Goal: Obtain resource: Download file/media

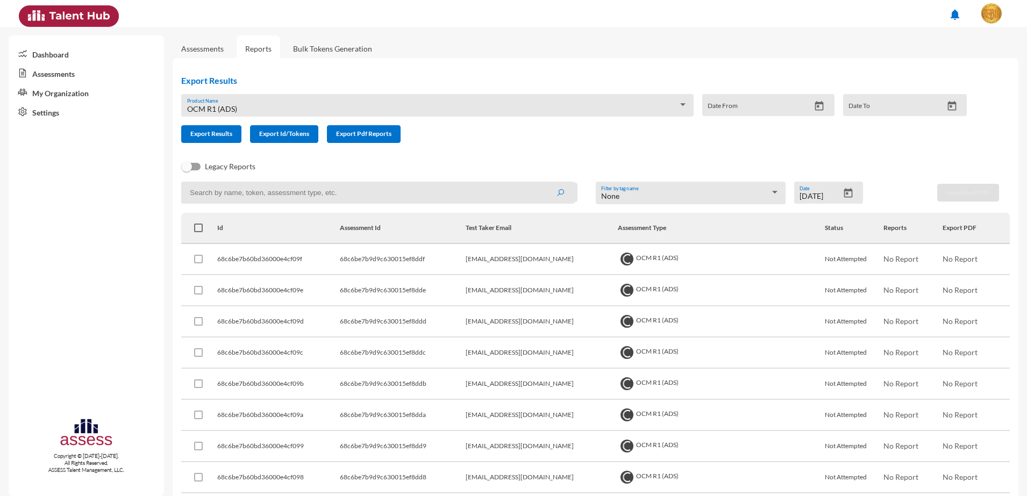
click at [428, 117] on div "OCM R1 (ADS) Product Name Date From Date To" at bounding box center [570, 109] width 794 height 31
click at [444, 101] on div "OCM R1 (ADS) Product Name" at bounding box center [437, 108] width 501 height 17
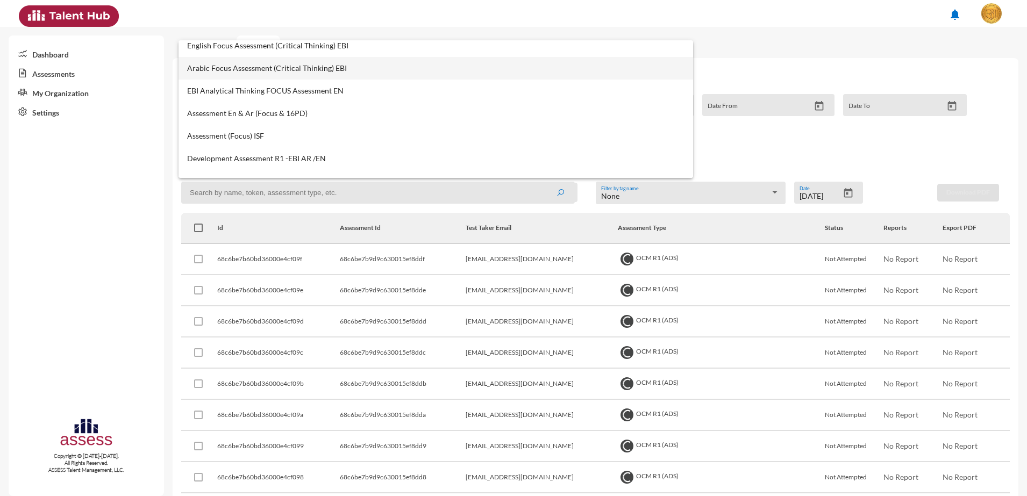
scroll to position [471, 0]
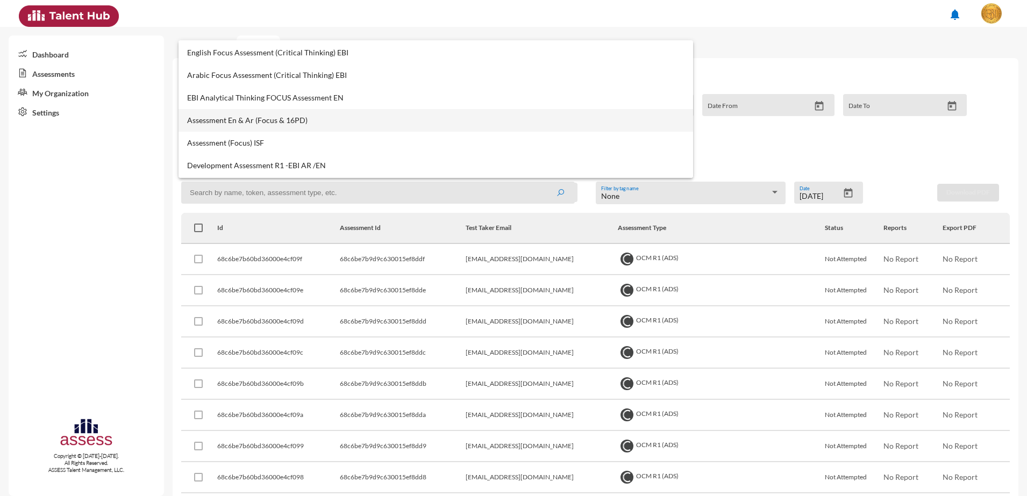
click at [306, 109] on mat-option "Assessment En & Ar (Focus & 16PD)" at bounding box center [436, 120] width 515 height 23
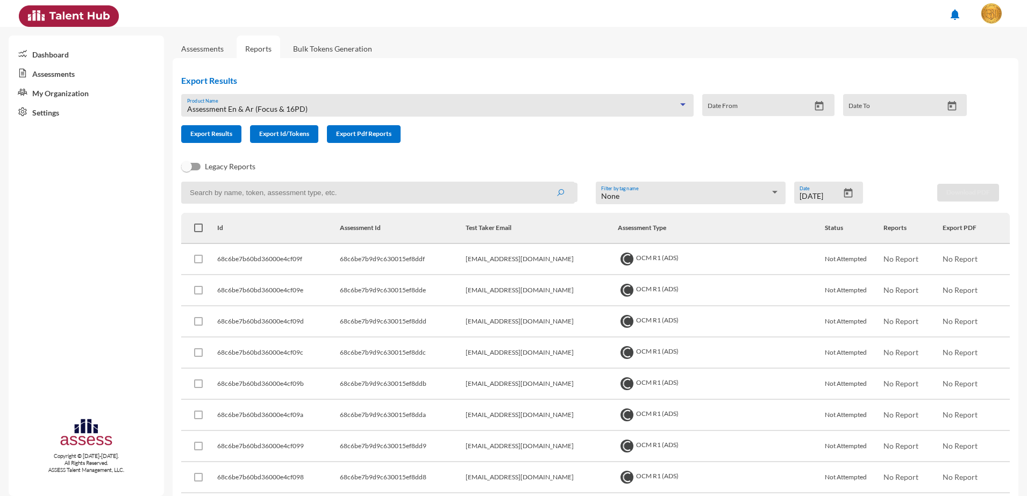
click at [389, 105] on div "Assessment En & Ar (Focus & 16PD)" at bounding box center [432, 109] width 491 height 9
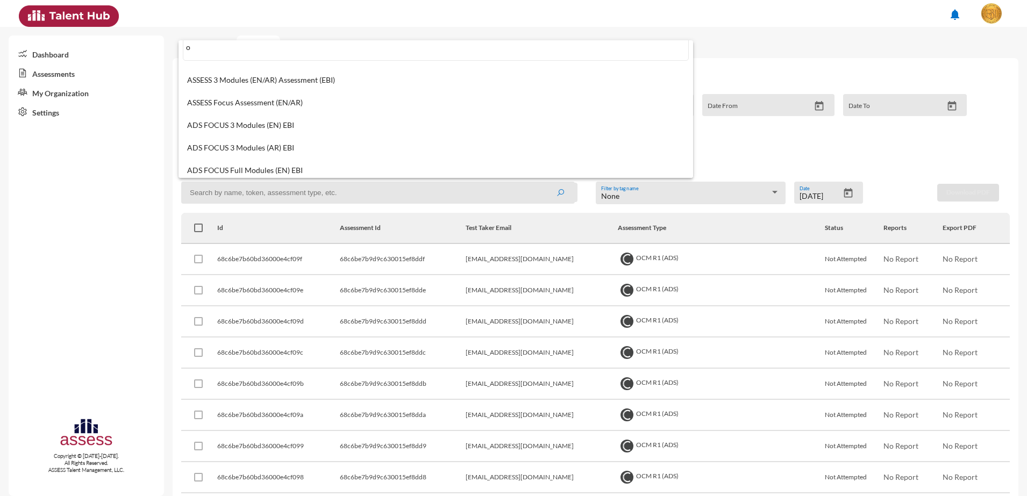
scroll to position [0, 0]
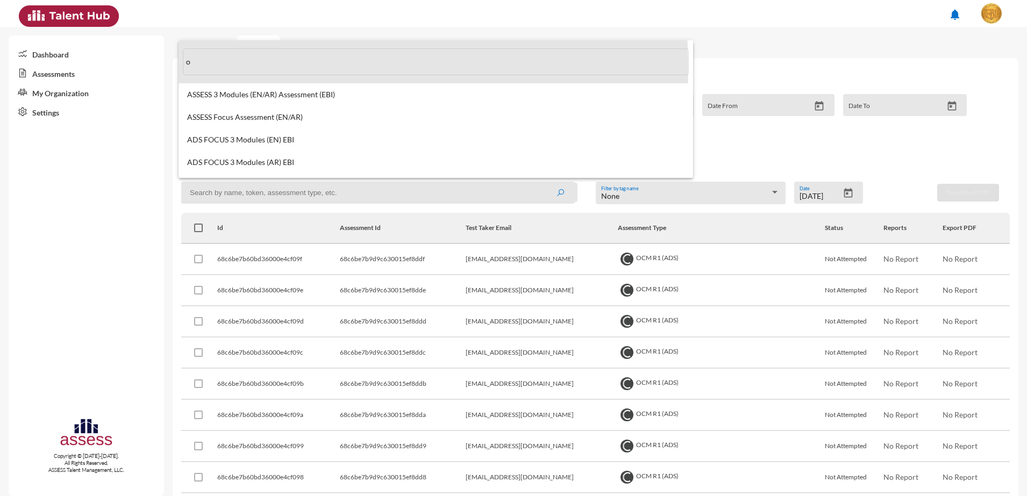
drag, startPoint x: 224, startPoint y: 67, endPoint x: 167, endPoint y: 65, distance: 57.6
click at [167, 65] on div "o ASSESS 3 Modules (EN/AR) Assessment (EBI) ASSESS Focus Assessment (EN/AR) ADS…" at bounding box center [513, 248] width 1027 height 496
click at [167, 65] on div at bounding box center [513, 248] width 1027 height 496
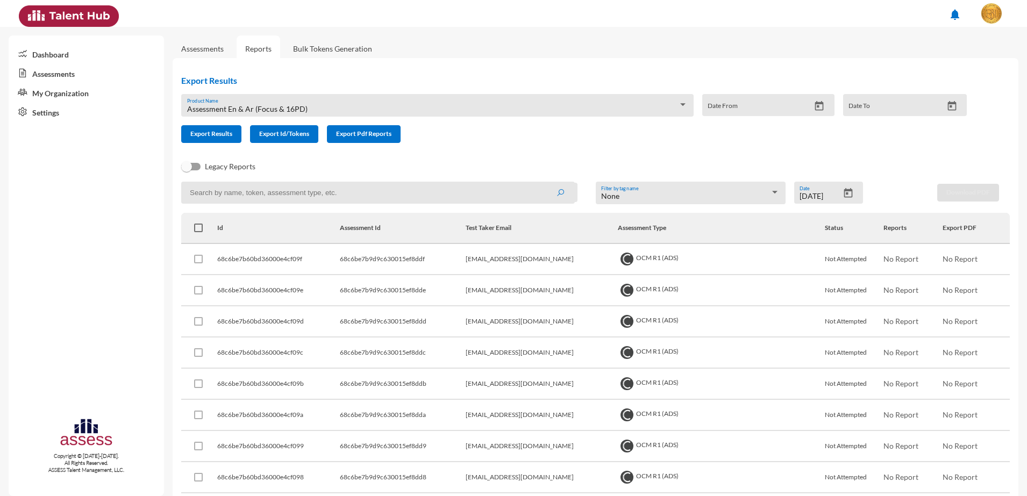
click at [301, 95] on div "Assessment En & Ar (Focus & 16PD) Product Name" at bounding box center [437, 105] width 512 height 23
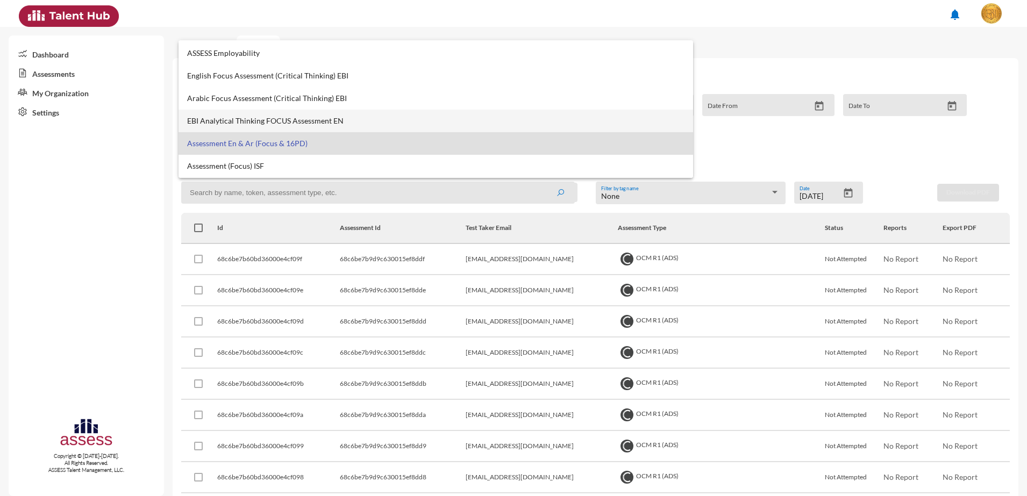
scroll to position [471, 0]
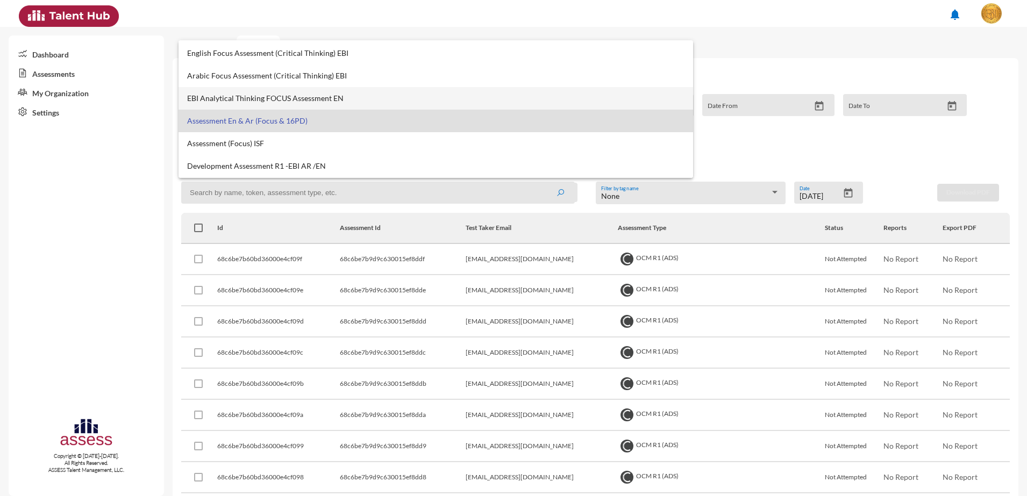
click at [319, 103] on mat-option "EBI Analytical Thinking FOCUS Assessment EN" at bounding box center [436, 98] width 515 height 23
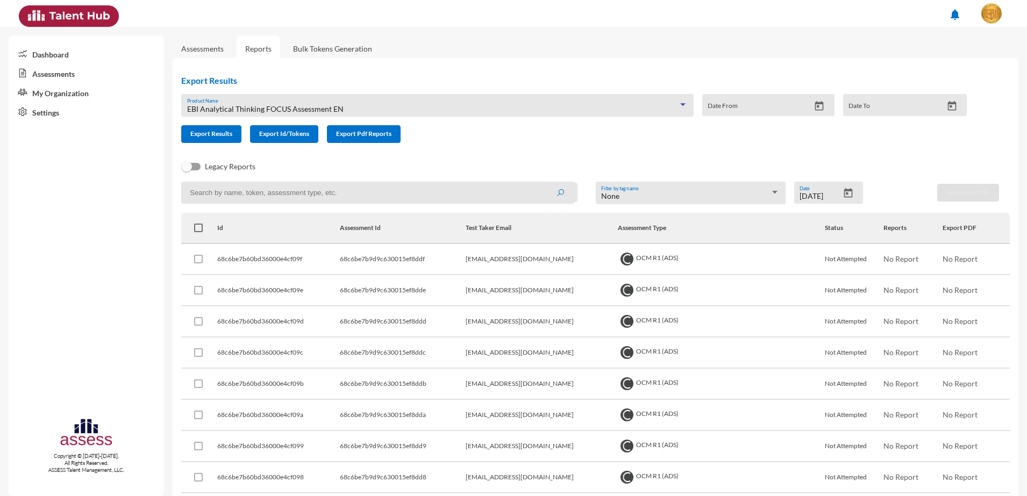
click at [840, 186] on div "[DATE] Date" at bounding box center [828, 193] width 69 height 22
click at [846, 189] on icon "Open calendar" at bounding box center [848, 193] width 9 height 10
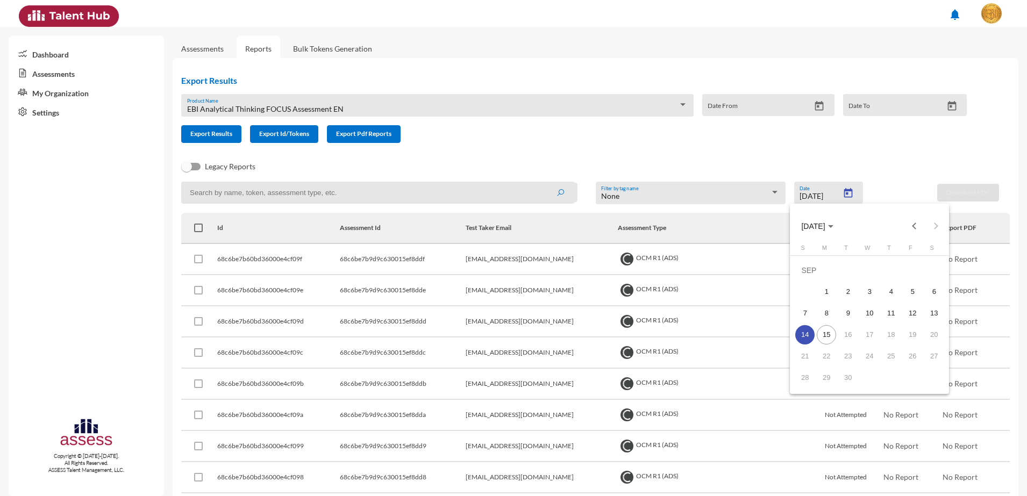
click at [807, 334] on div "14" at bounding box center [804, 334] width 19 height 19
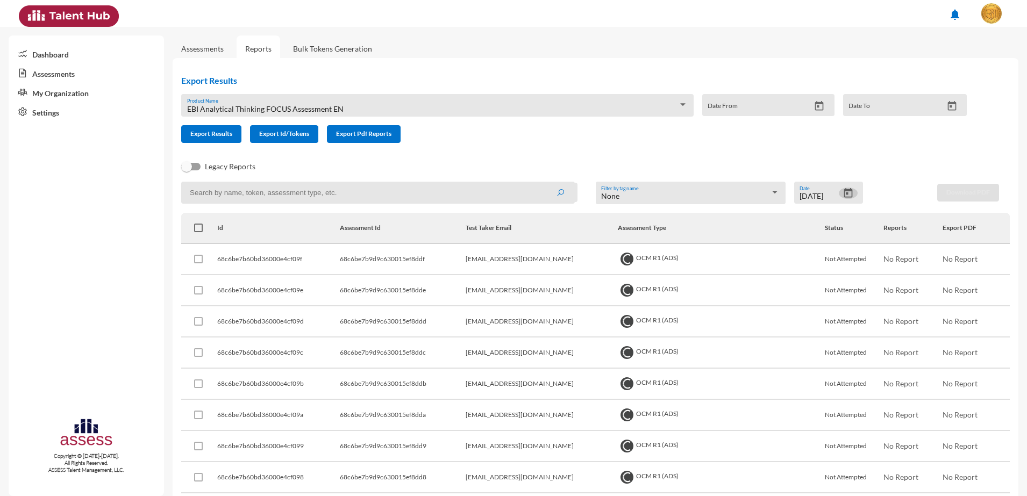
click at [521, 141] on form "EBI Analytical Thinking FOCUS Assessment EN Product Name Date From Date To Expo…" at bounding box center [578, 118] width 794 height 49
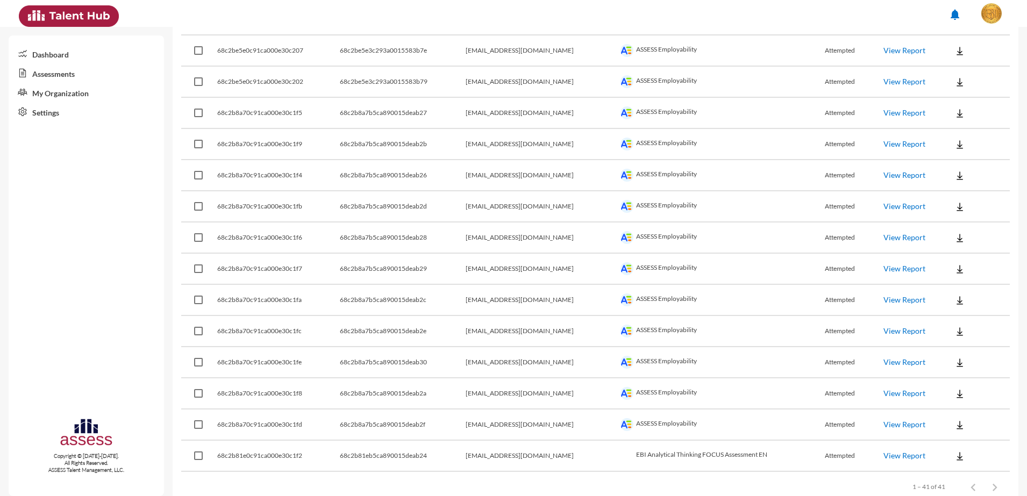
scroll to position [1074, 0]
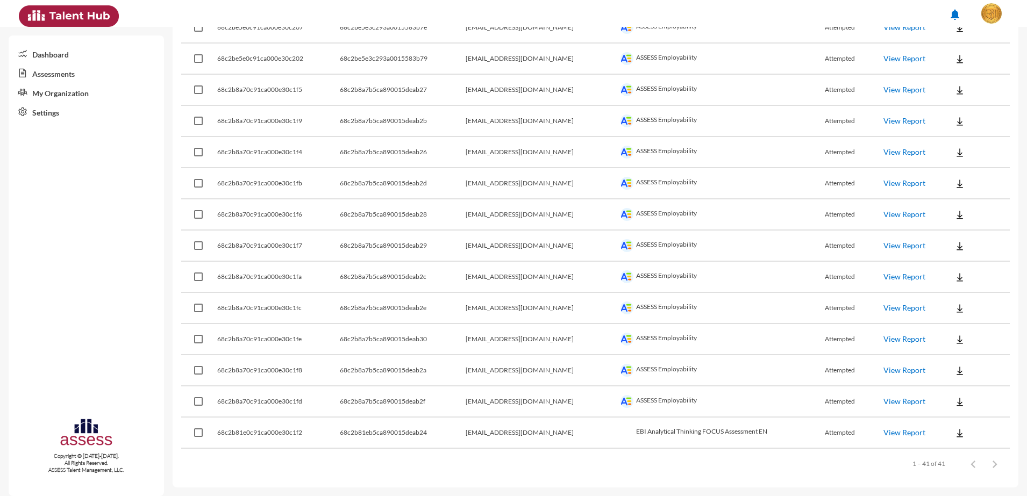
click at [954, 432] on img at bounding box center [959, 433] width 11 height 11
click at [959, 447] on button "EN" at bounding box center [961, 453] width 60 height 20
